Goal: Communication & Community: Answer question/provide support

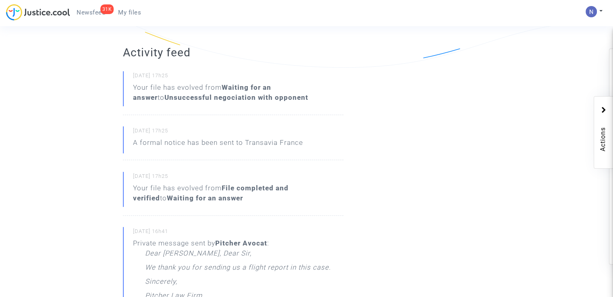
scroll to position [242, 0]
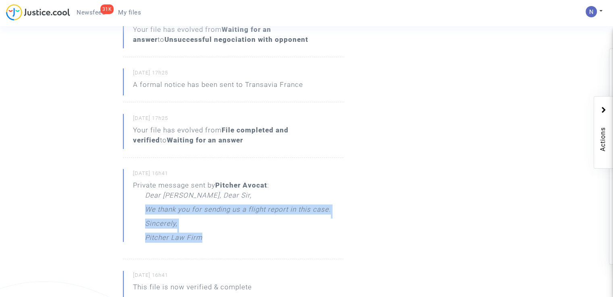
drag, startPoint x: 148, startPoint y: 217, endPoint x: 334, endPoint y: 227, distance: 186.9
click at [334, 227] on div "15/07/2025 - 16h41 Private message sent by Pitcher Avocat : Dear Madam, Dear Si…" at bounding box center [233, 214] width 220 height 90
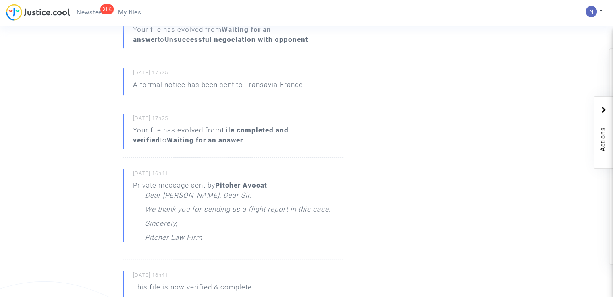
click at [369, 184] on div "Activity feed 30/07/2025 - 17h25 Your file has evolved from Waiting for an answ…" at bounding box center [243, 290] width 253 height 646
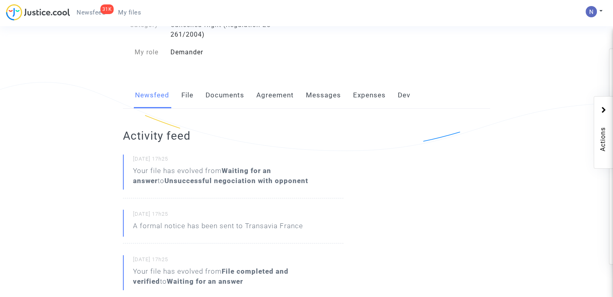
scroll to position [0, 0]
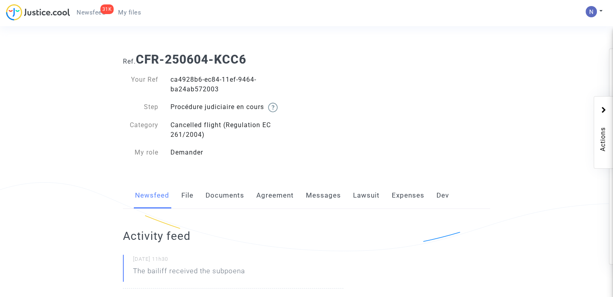
click at [323, 197] on link "Messages" at bounding box center [323, 196] width 35 height 27
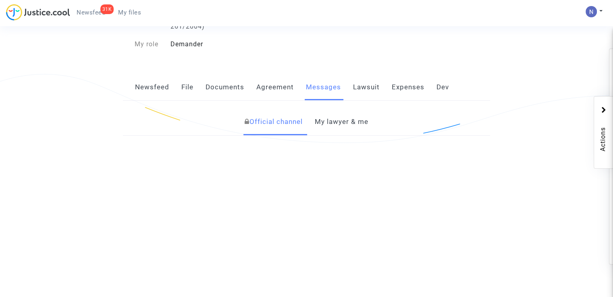
scroll to position [182, 0]
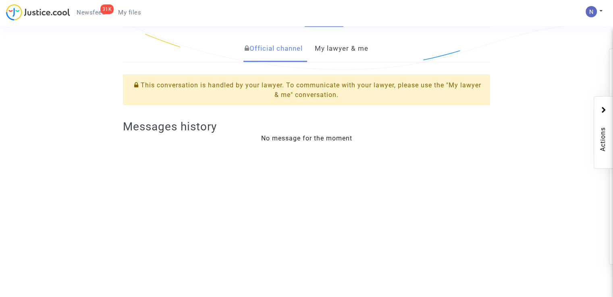
click at [334, 54] on link "My lawyer & me" at bounding box center [342, 48] width 54 height 27
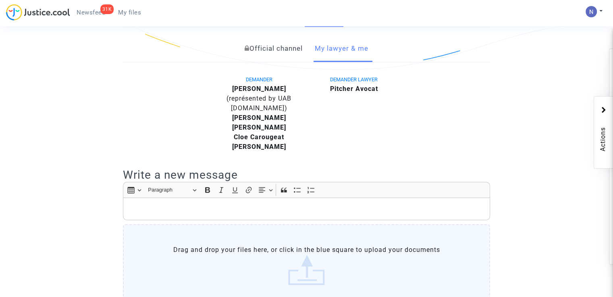
click at [266, 231] on label "Drag and drop your files here, or click in the blue square to upload your docum…" at bounding box center [306, 265] width 367 height 82
click at [0, 0] on input "Drag and drop your files here, or click in the blue square to upload your docum…" at bounding box center [0, 0] width 0 height 0
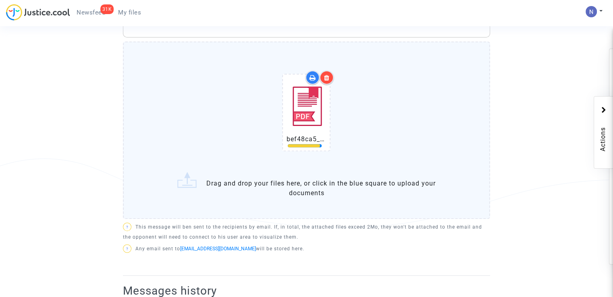
scroll to position [424, 0]
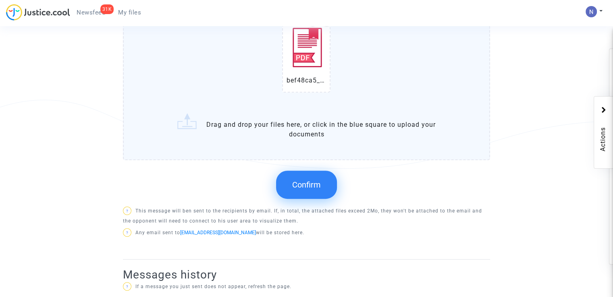
click at [320, 185] on span "Confirm" at bounding box center [306, 185] width 29 height 10
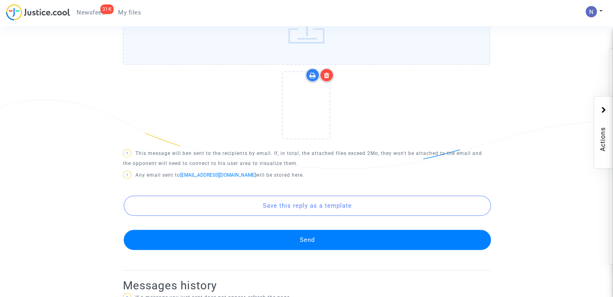
click at [309, 234] on button "Send" at bounding box center [307, 240] width 367 height 20
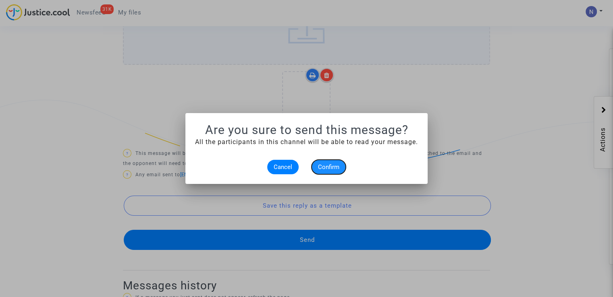
click at [332, 169] on span "Confirm" at bounding box center [328, 167] width 21 height 7
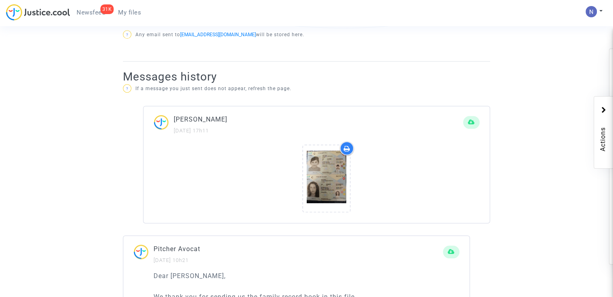
scroll to position [322, 0]
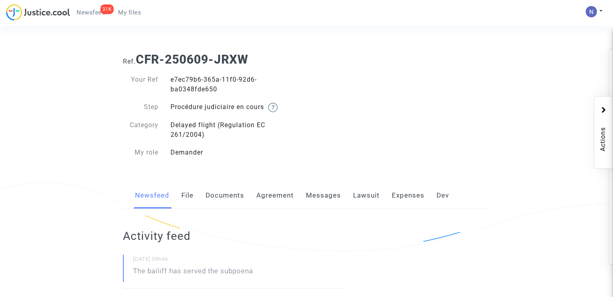
click at [327, 199] on link "Messages" at bounding box center [323, 196] width 35 height 27
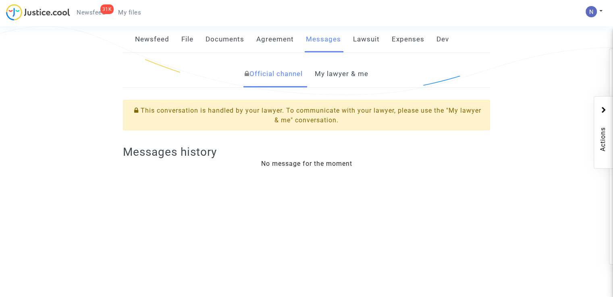
scroll to position [48, 0]
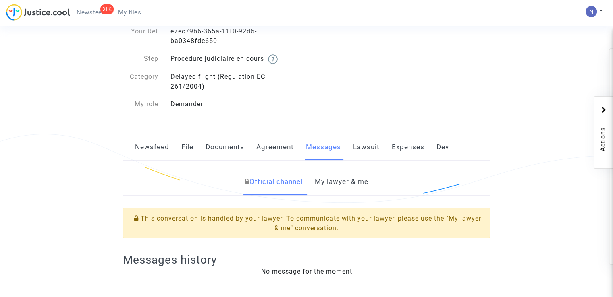
click at [323, 154] on link "Messages" at bounding box center [323, 147] width 35 height 27
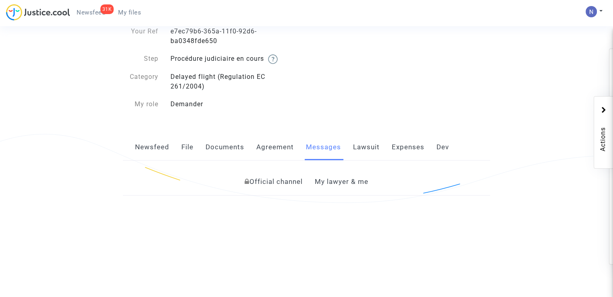
click at [332, 186] on link "My lawyer & me" at bounding box center [342, 182] width 54 height 27
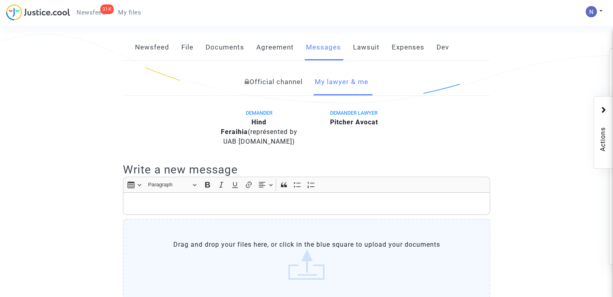
scroll to position [210, 0]
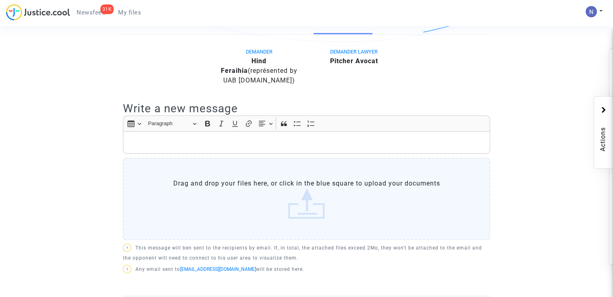
click at [242, 172] on label "Drag and drop your files here, or click in the blue square to upload your docum…" at bounding box center [306, 199] width 367 height 82
click at [0, 0] on input "Drag and drop your files here, or click in the blue square to upload your docum…" at bounding box center [0, 0] width 0 height 0
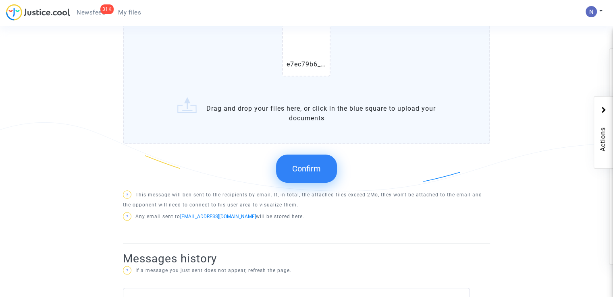
scroll to position [424, 0]
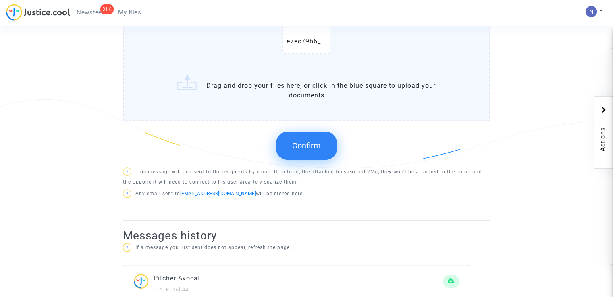
click at [312, 141] on span "Confirm" at bounding box center [306, 146] width 29 height 10
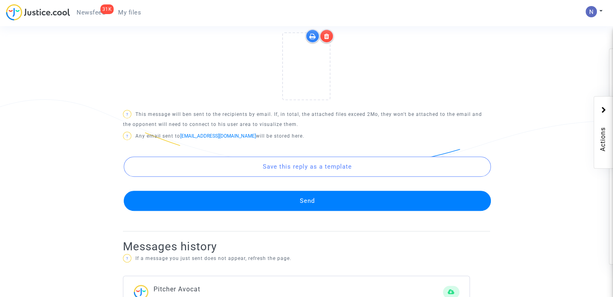
click at [260, 205] on button "Send" at bounding box center [307, 201] width 367 height 20
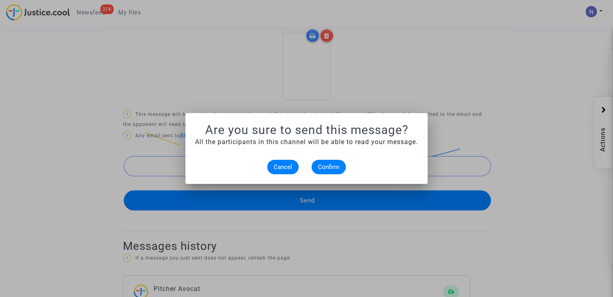
scroll to position [0, 0]
click at [332, 176] on mat-dialog-container "Are you sure to send this message? All the participants in this channel will be…" at bounding box center [306, 148] width 242 height 71
click at [331, 165] on span "Confirm" at bounding box center [328, 167] width 21 height 7
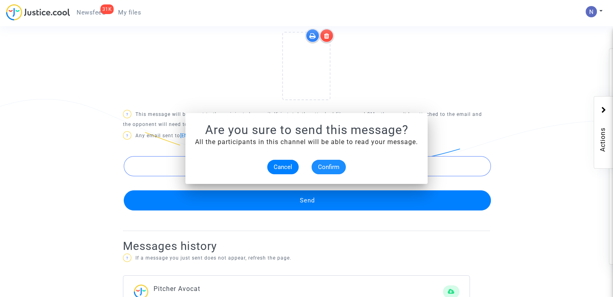
scroll to position [424, 0]
